Goal: Check status: Check status

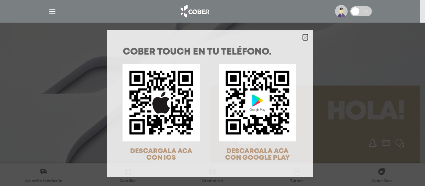
click at [303, 37] on icon "Close" at bounding box center [305, 37] width 5 height 5
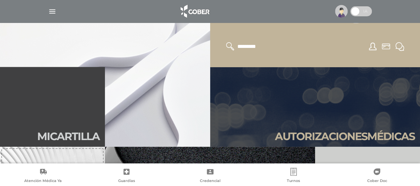
scroll to position [97, 0]
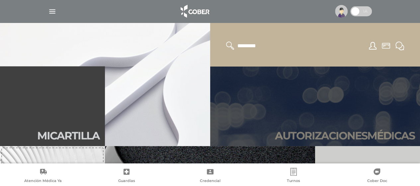
click at [331, 107] on link "Autori zaciones médicas" at bounding box center [315, 106] width 210 height 80
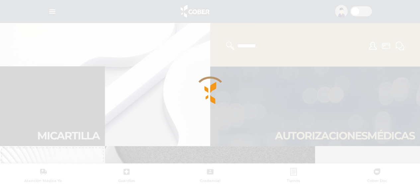
click at [331, 107] on div at bounding box center [210, 93] width 420 height 186
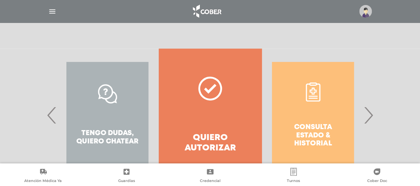
scroll to position [115, 0]
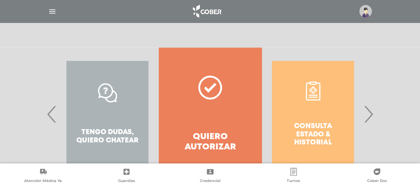
click at [332, 119] on div "Consulta estado & historial" at bounding box center [313, 114] width 103 height 133
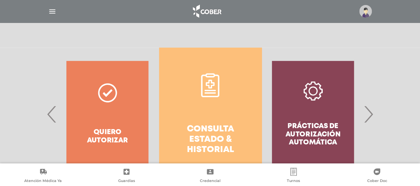
click at [214, 109] on link "Consulta estado & historial" at bounding box center [210, 114] width 103 height 133
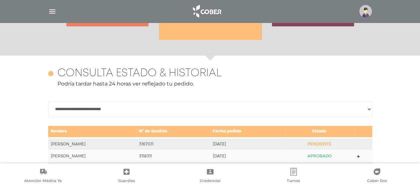
scroll to position [295, 0]
